Goal: Task Accomplishment & Management: Manage account settings

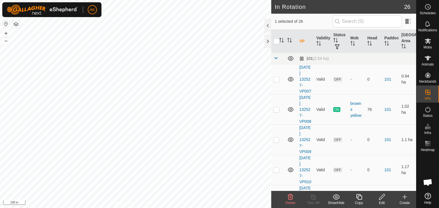
click at [290, 194] on icon at bounding box center [290, 197] width 7 height 7
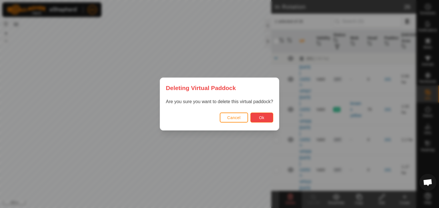
click at [261, 120] on button "Ok" at bounding box center [261, 118] width 23 height 10
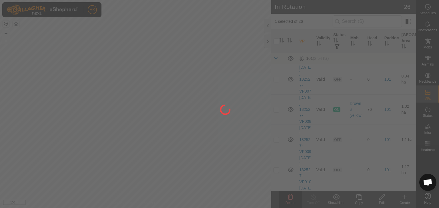
checkbox input "false"
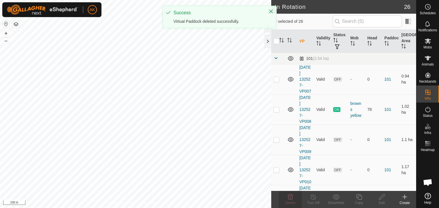
checkbox input "true"
click at [293, 197] on icon at bounding box center [290, 197] width 7 height 7
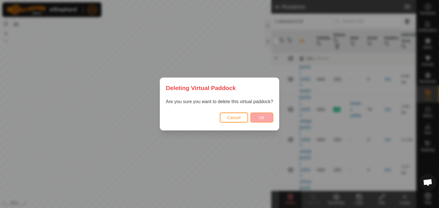
click at [258, 119] on button "Ok" at bounding box center [261, 118] width 23 height 10
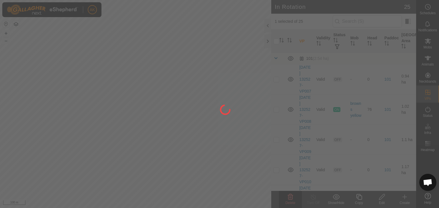
checkbox input "false"
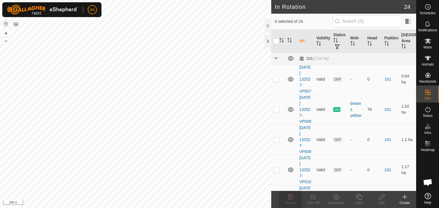
checkbox input "true"
click at [291, 195] on icon at bounding box center [289, 197] width 5 height 6
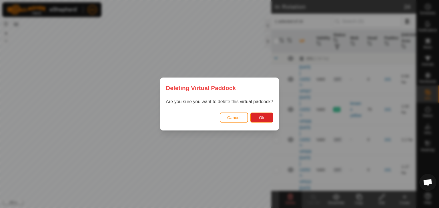
click at [260, 124] on div "Cancel Ok" at bounding box center [219, 120] width 118 height 19
click at [260, 119] on span "Ok" at bounding box center [261, 118] width 5 height 5
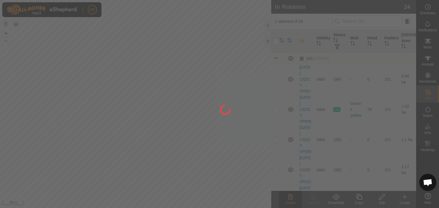
checkbox input "false"
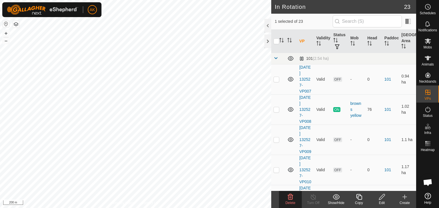
click at [286, 196] on delete-svg-icon at bounding box center [290, 197] width 23 height 7
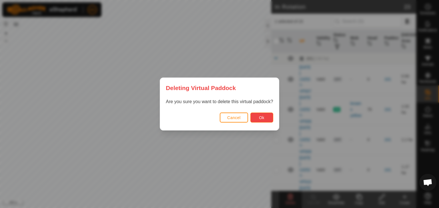
click at [262, 122] on button "Ok" at bounding box center [261, 118] width 23 height 10
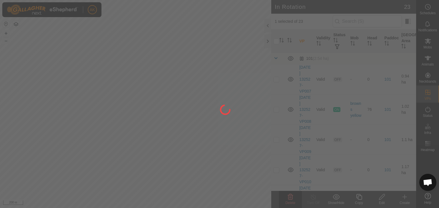
checkbox input "false"
